Goal: Transaction & Acquisition: Purchase product/service

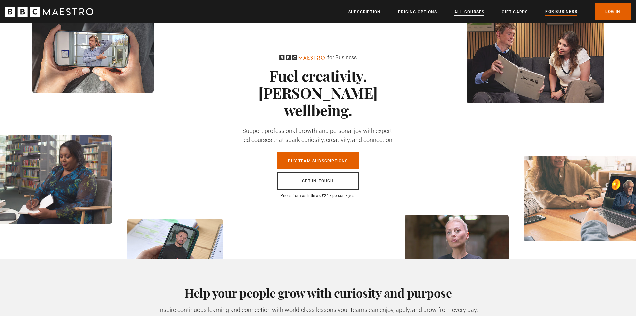
click at [463, 12] on link "All Courses" at bounding box center [469, 12] width 30 height 7
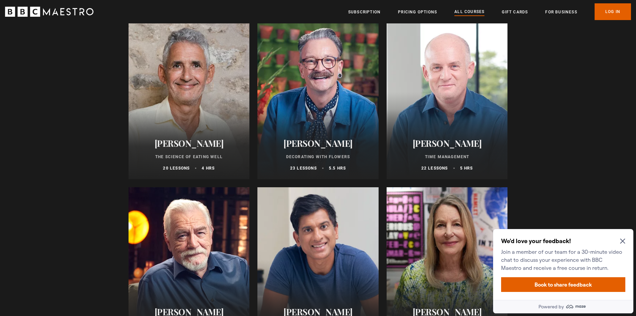
scroll to position [1135, 0]
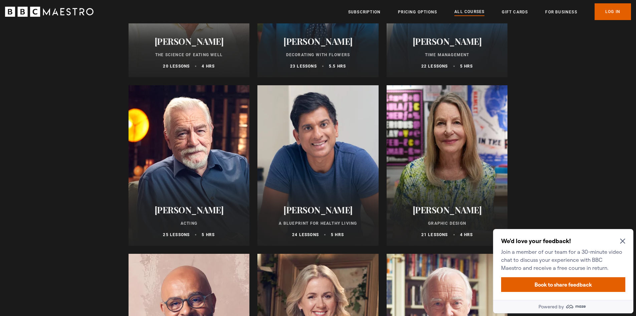
click at [297, 204] on div "Dr Rangan Chatterjee A Blueprint for Healthy Living 24 lessons 5 hrs" at bounding box center [317, 220] width 121 height 49
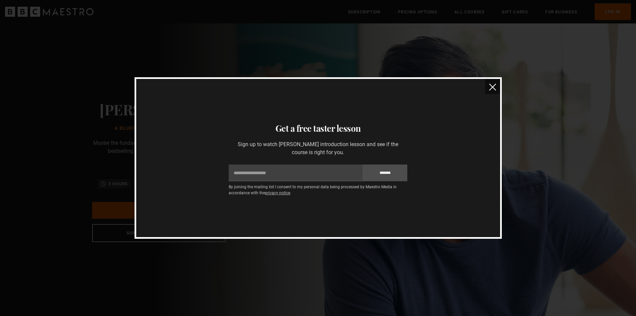
click at [490, 88] on img "close" at bounding box center [492, 86] width 7 height 7
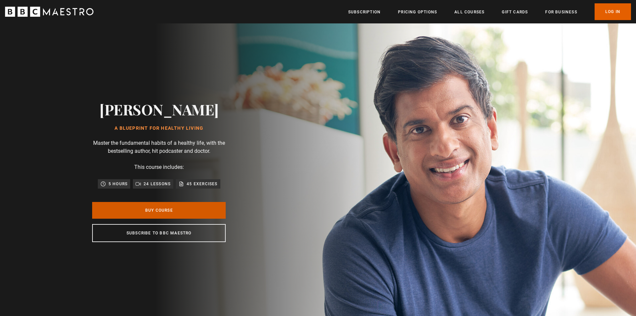
click at [156, 218] on link "Buy Course" at bounding box center [159, 210] width 134 height 17
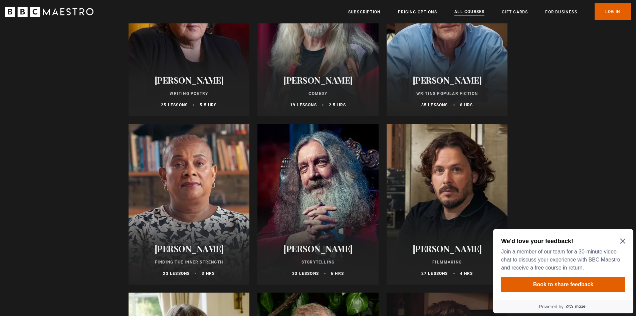
scroll to position [1970, 0]
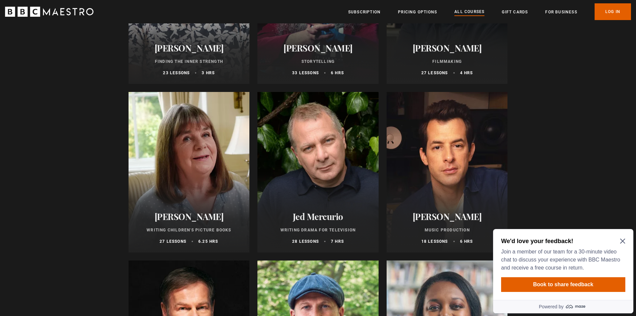
click at [220, 171] on div at bounding box center [189, 172] width 121 height 160
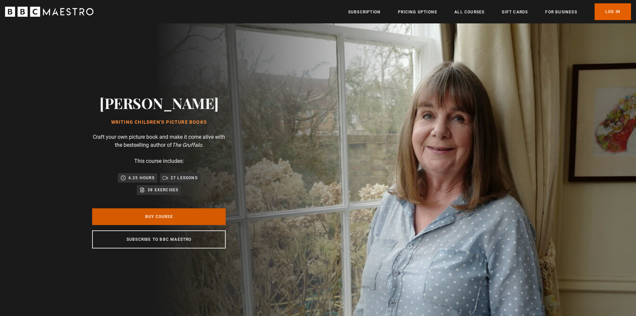
click at [203, 217] on link "Buy Course" at bounding box center [159, 216] width 134 height 17
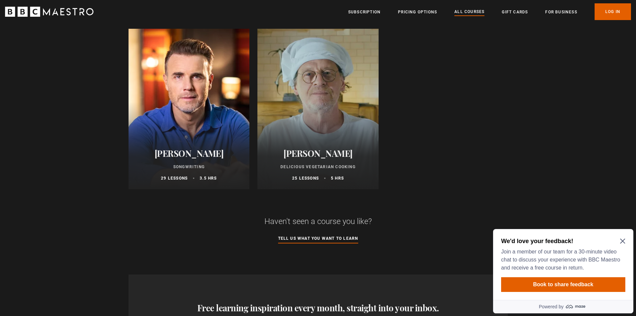
scroll to position [2705, 0]
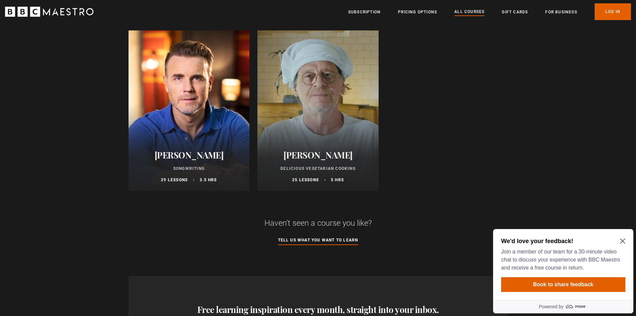
click at [314, 139] on div at bounding box center [317, 110] width 121 height 160
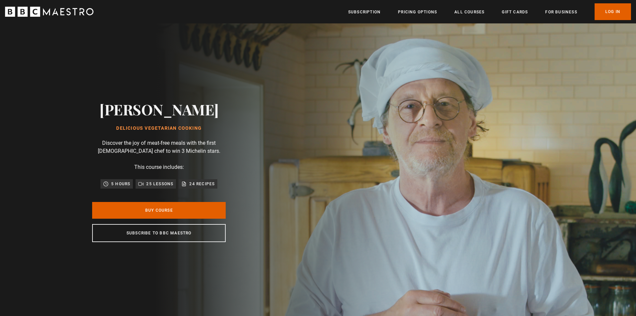
click at [202, 184] on p "24 recipes" at bounding box center [201, 183] width 25 height 7
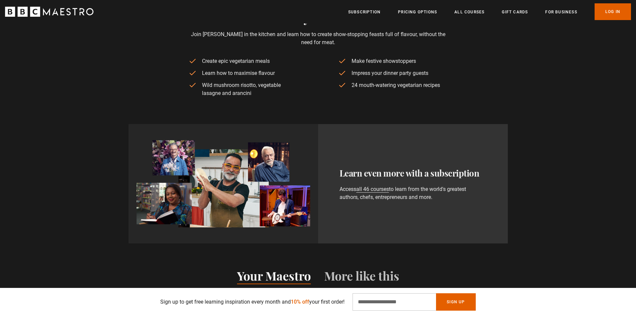
scroll to position [401, 0]
